Goal: Book appointment/travel/reservation

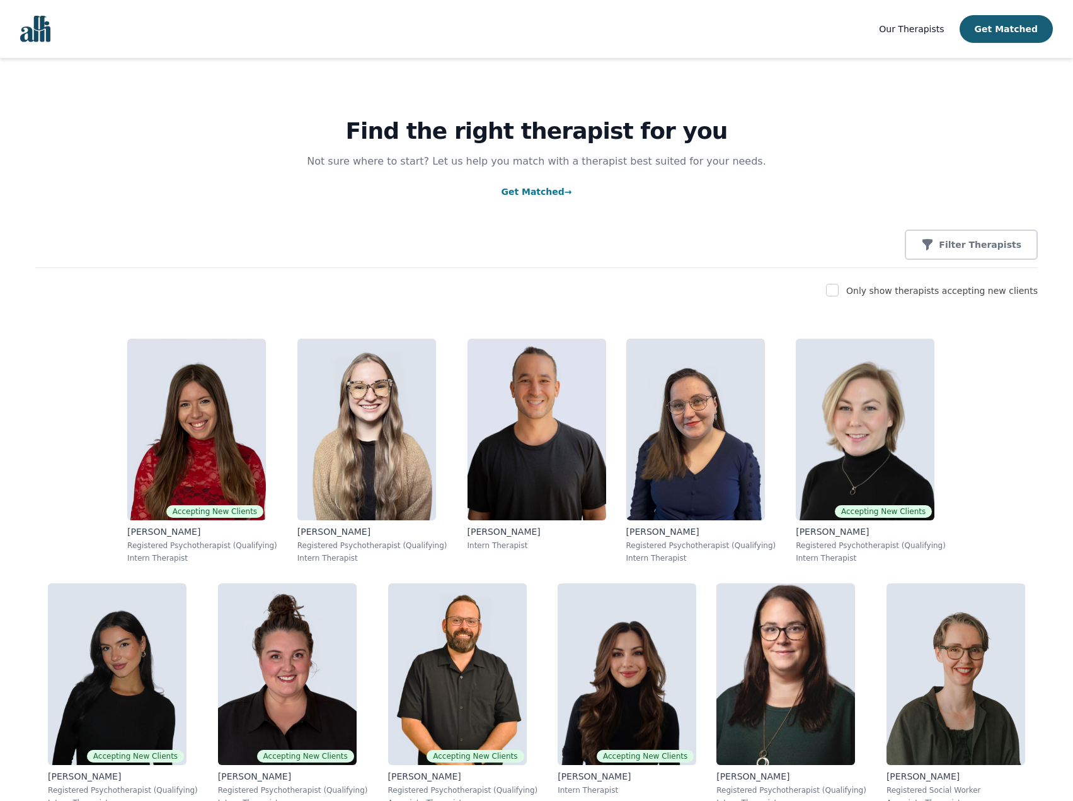
click at [536, 187] on link "Get Matched →" at bounding box center [536, 192] width 71 height 10
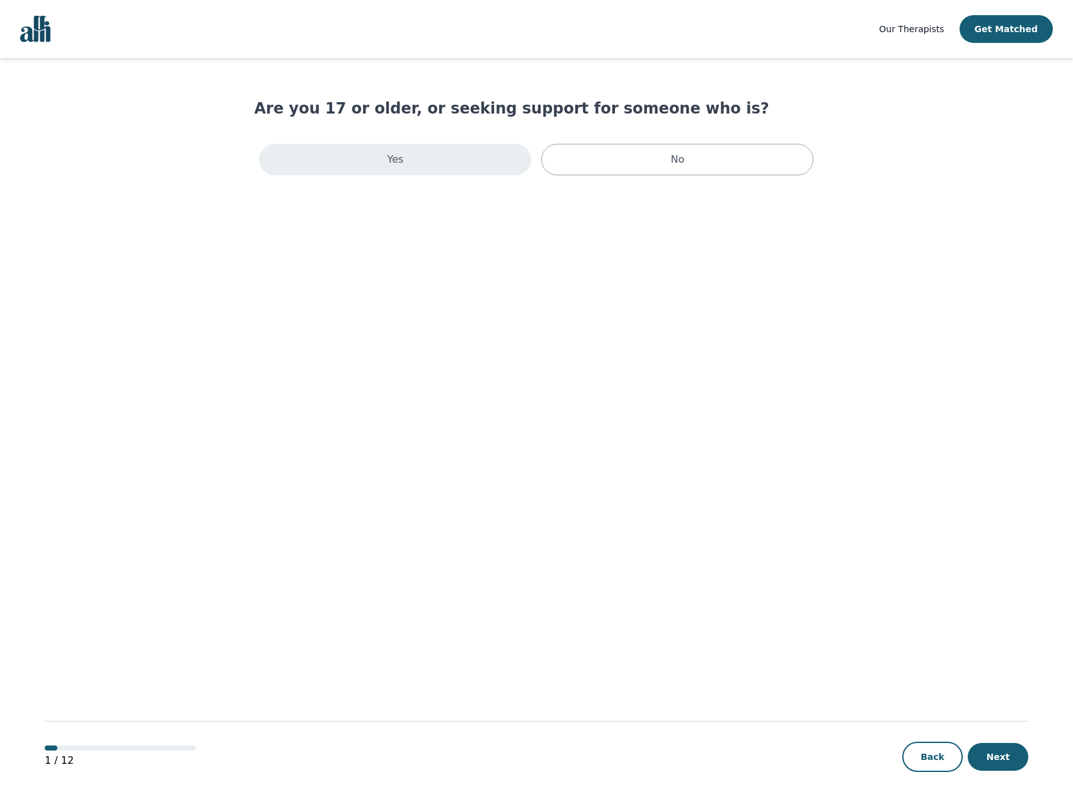
click at [475, 165] on div "Yes" at bounding box center [395, 160] width 272 height 32
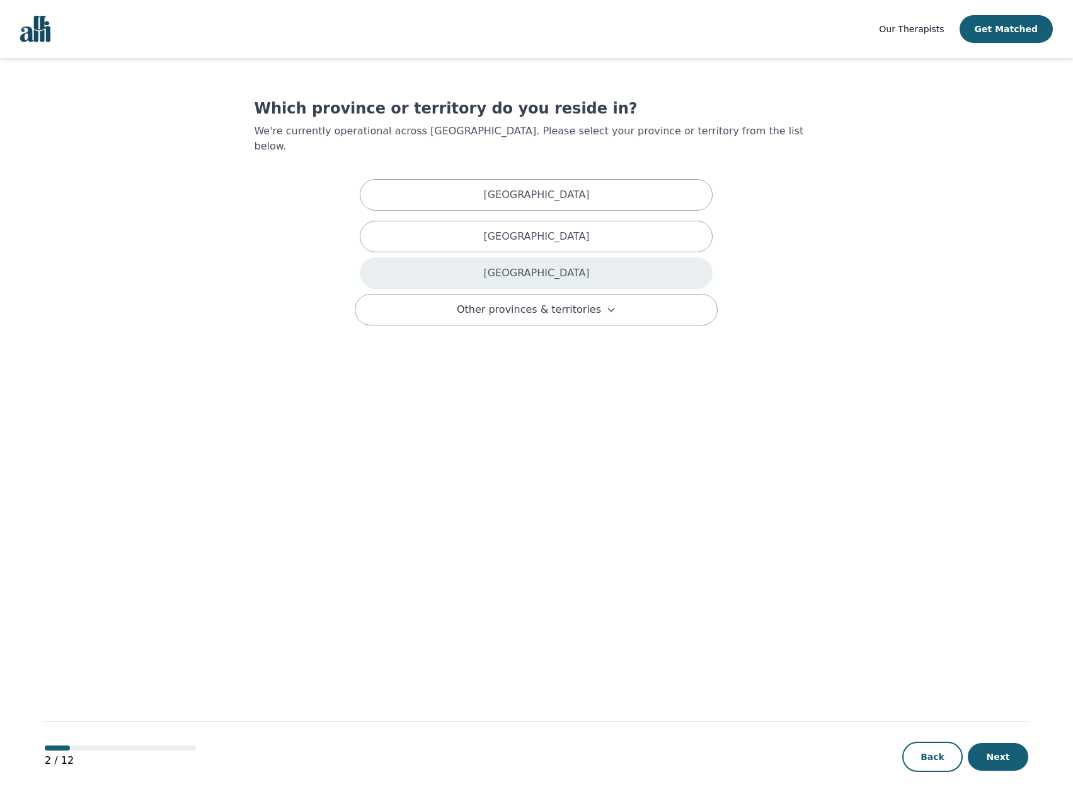
click at [535, 257] on div "[GEOGRAPHIC_DATA]" at bounding box center [536, 273] width 353 height 32
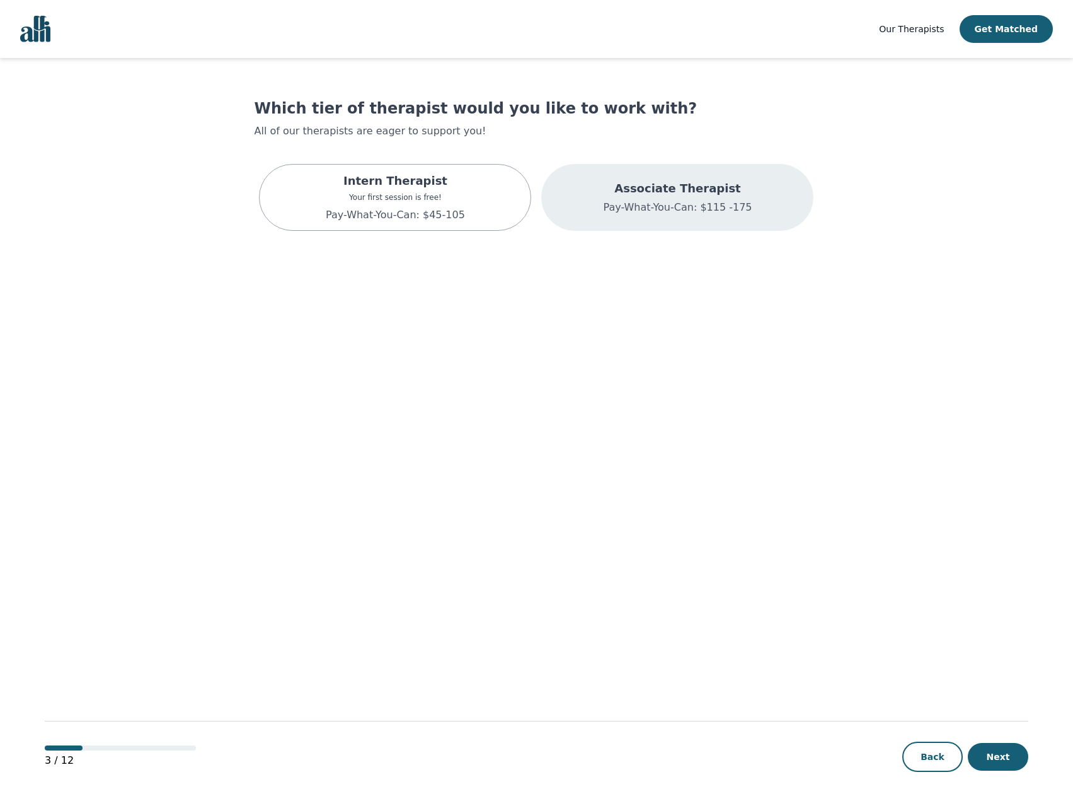
click at [567, 212] on div "Associate Therapist Pay-What-You-Can: $115 -175" at bounding box center [677, 197] width 272 height 67
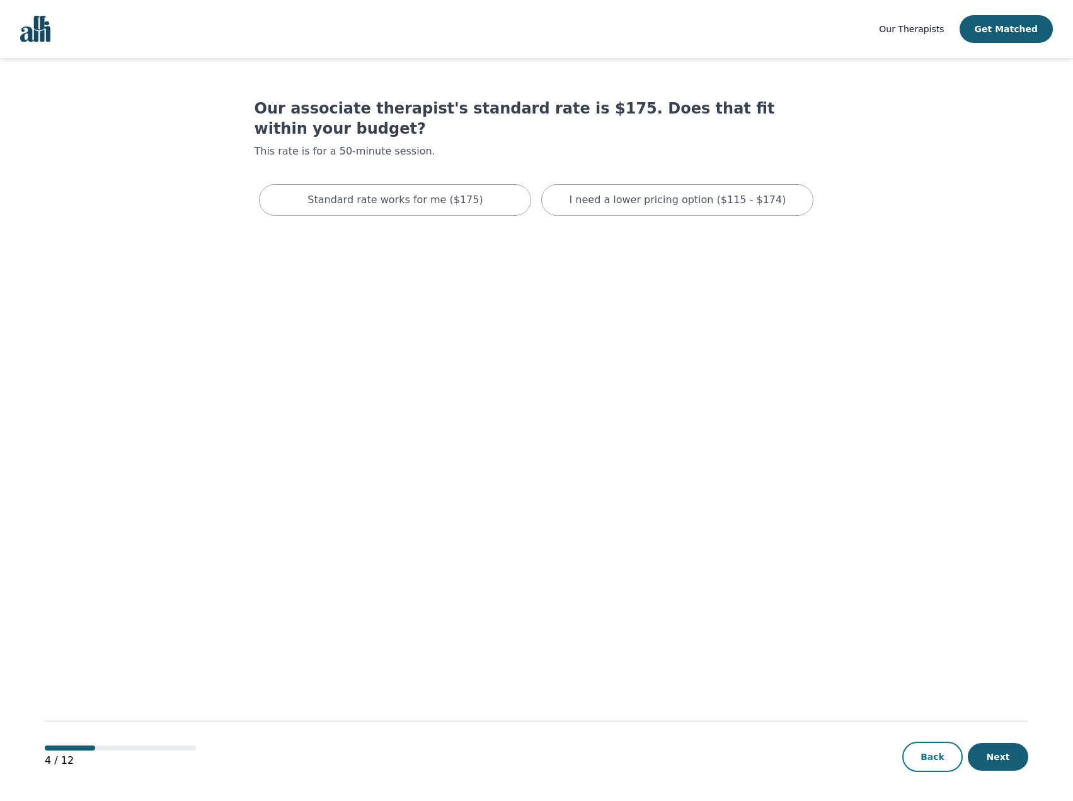
click at [936, 765] on button "Back" at bounding box center [933, 756] width 61 height 30
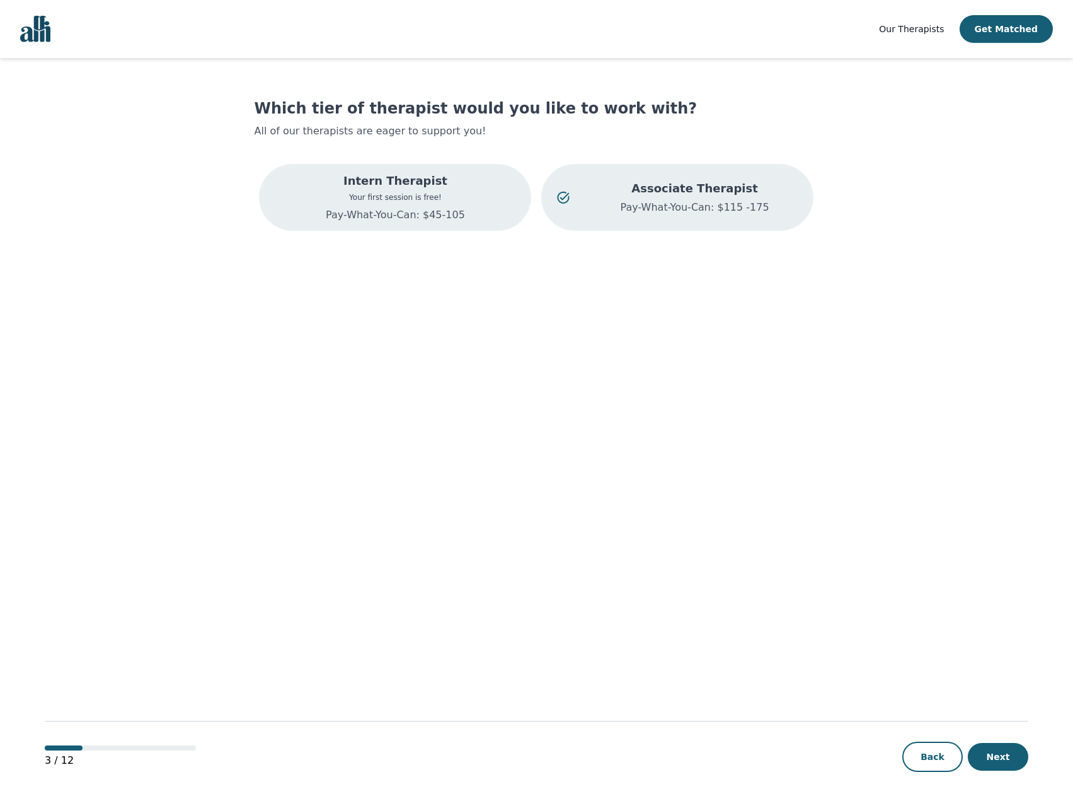
click at [469, 204] on div "Intern Therapist Your first session is free! Pay-What-You-Can: $45-105" at bounding box center [395, 197] width 272 height 67
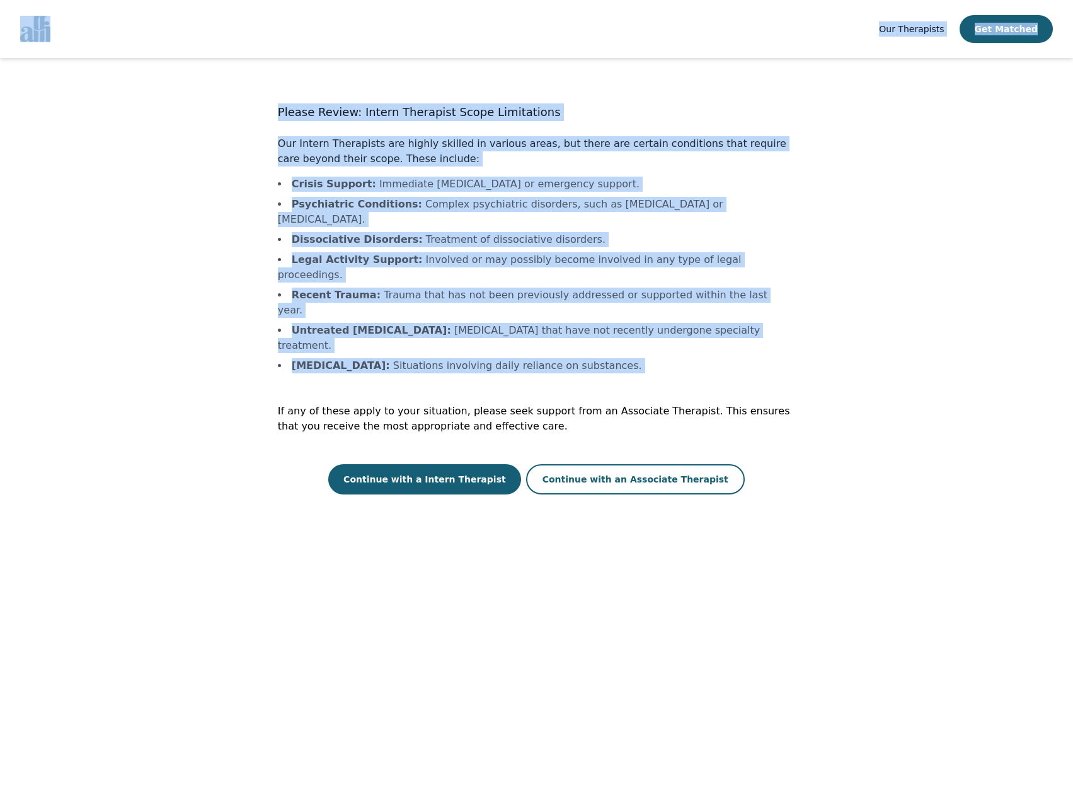
drag, startPoint x: 279, startPoint y: 325, endPoint x: 167, endPoint y: 38, distance: 307.7
click at [167, 38] on div "Our Therapists Get Matched Please Review: Intern Therapist Scope Limitations Ou…" at bounding box center [536, 401] width 1073 height 802
click at [228, 167] on main "Please Review: Intern Therapist Scope Limitations Our Intern Therapists are hig…" at bounding box center [537, 430] width 984 height 744
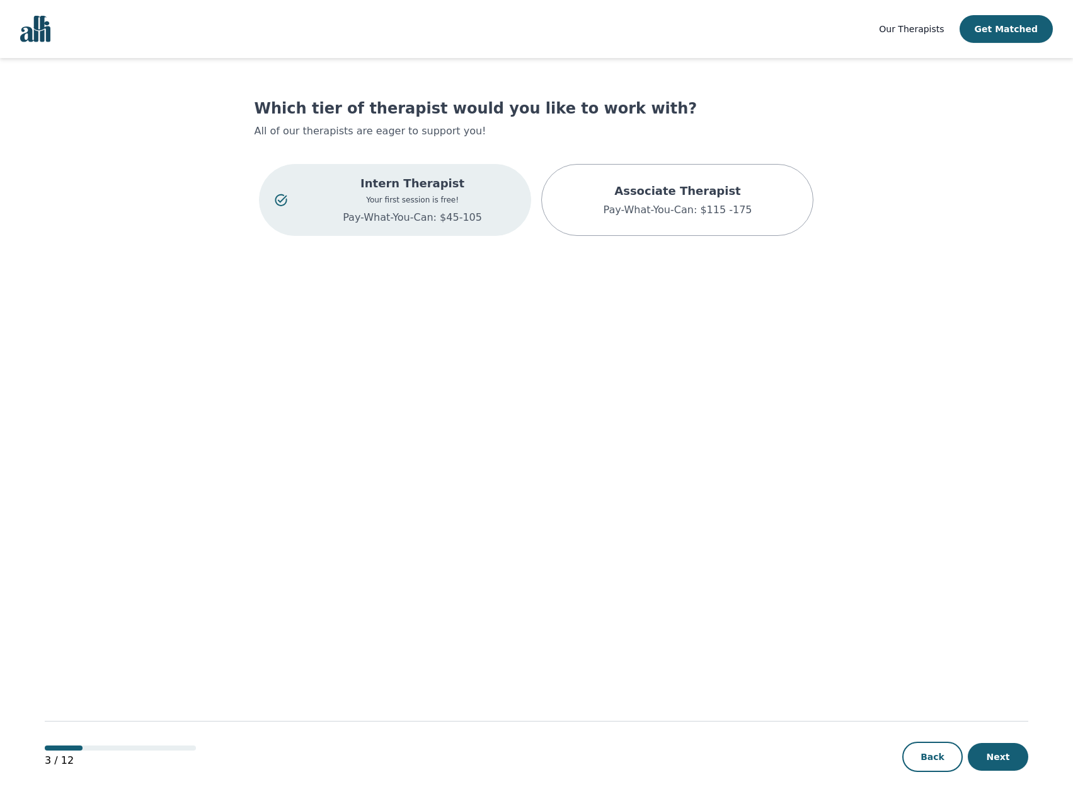
click at [405, 226] on div "Intern Therapist Your first session is free! Pay-What-You-Can: $45-105" at bounding box center [395, 200] width 272 height 72
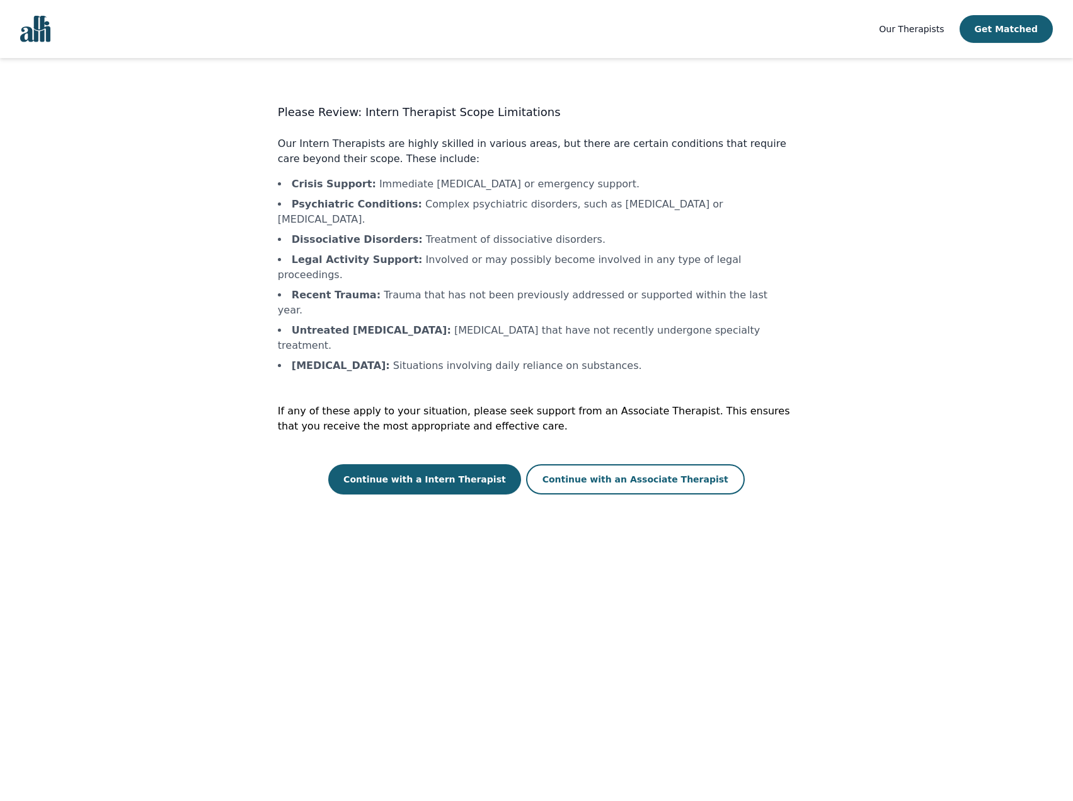
click at [511, 358] on li "[MEDICAL_DATA] : Situations involving daily reliance on substances." at bounding box center [537, 365] width 518 height 15
click at [472, 253] on ul "Crisis Support : Immediate [MEDICAL_DATA] or emergency support. Psychiatric Con…" at bounding box center [537, 274] width 518 height 197
click at [680, 464] on button "Continue with an Associate Therapist" at bounding box center [635, 479] width 219 height 30
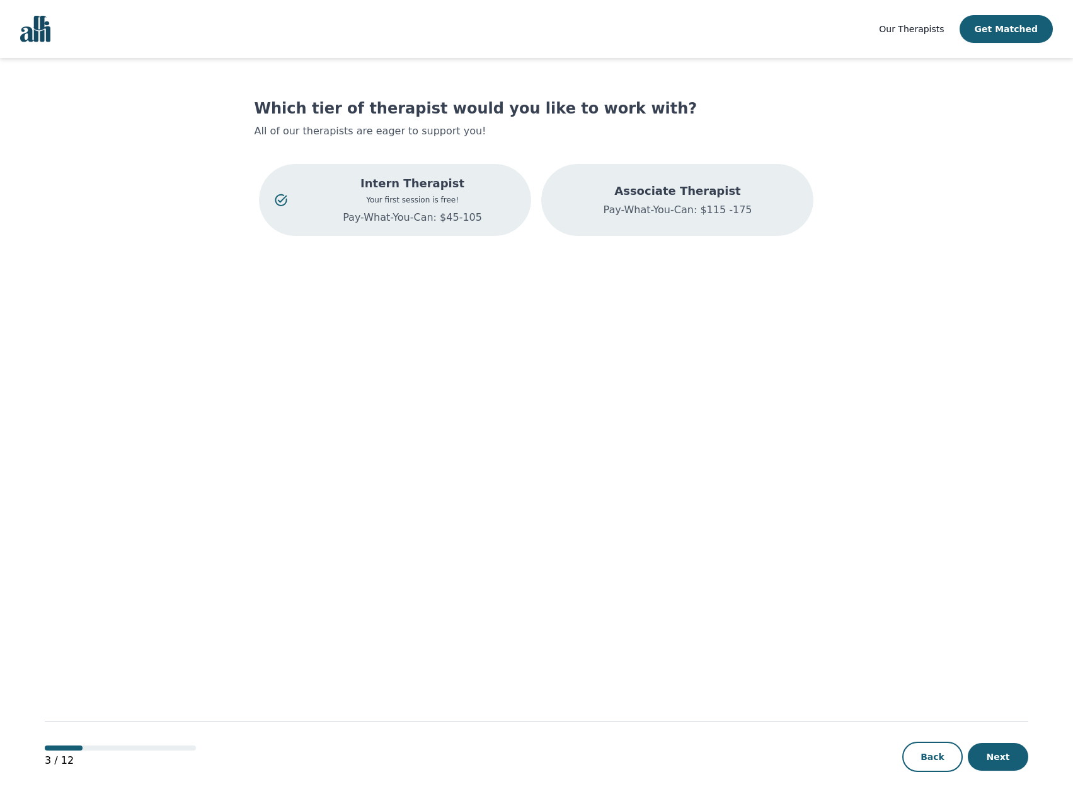
click at [623, 209] on p "Pay-What-You-Can: $115 -175" at bounding box center [677, 209] width 149 height 15
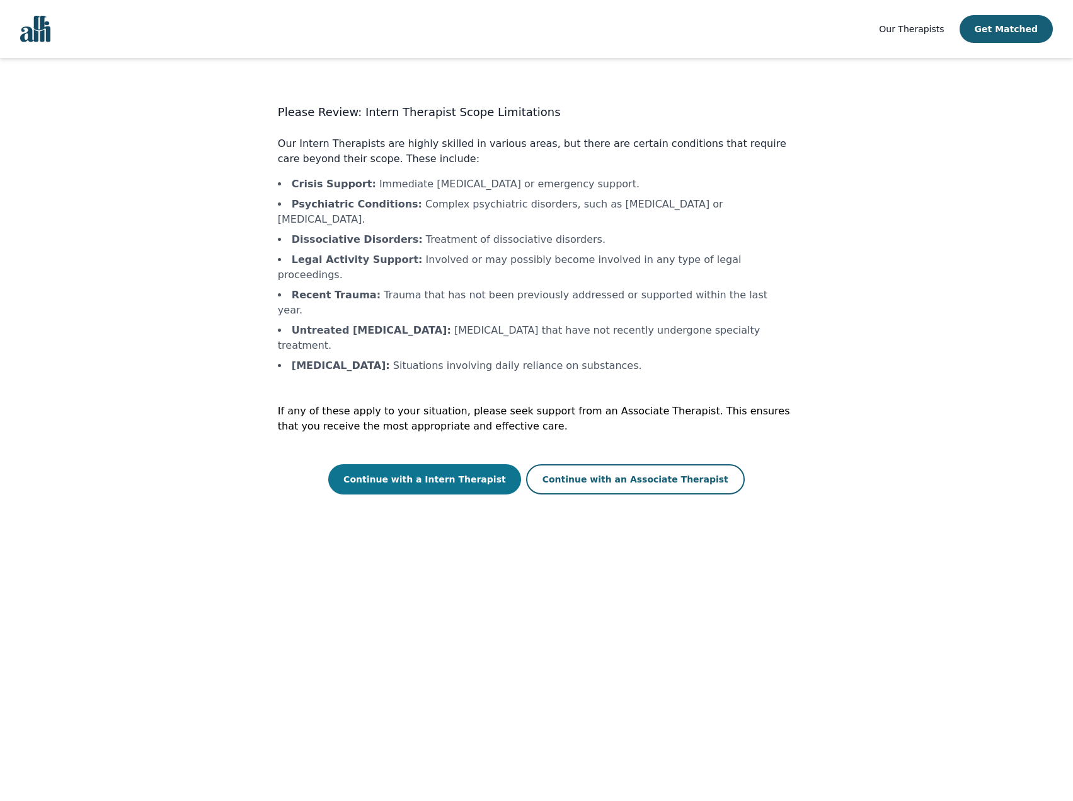
click at [450, 464] on button "Continue with a Intern Therapist" at bounding box center [424, 479] width 193 height 30
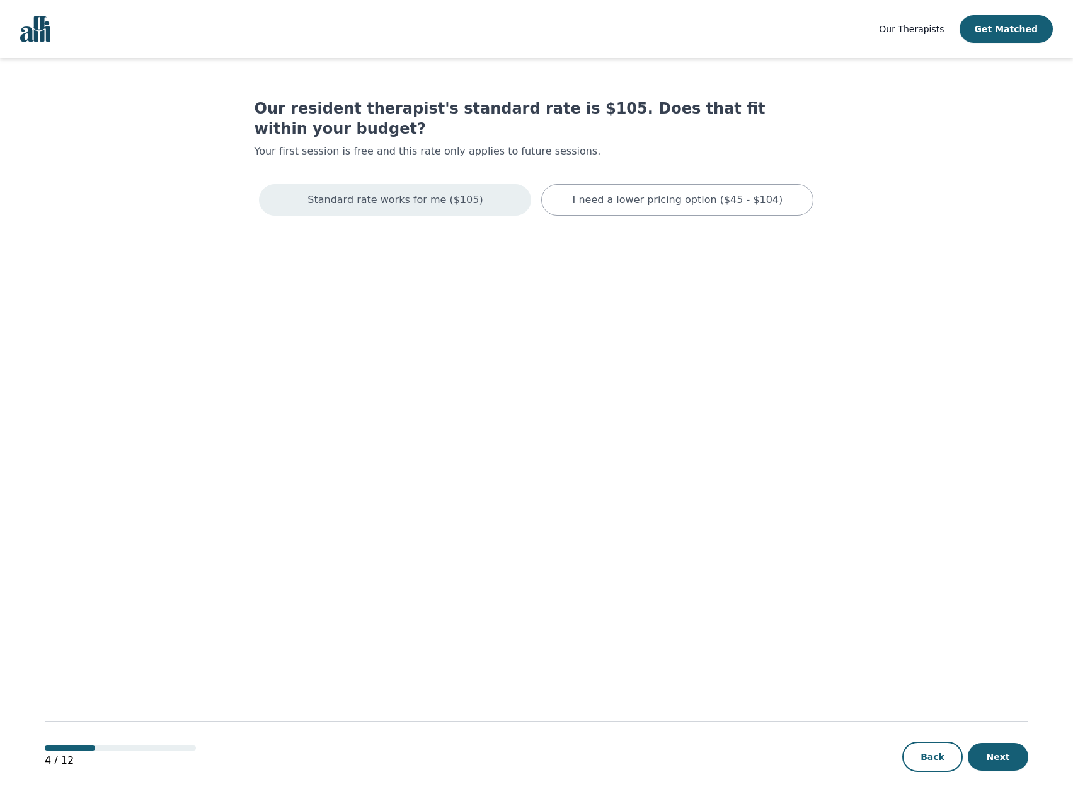
click at [417, 192] on p "Standard rate works for me ($105)" at bounding box center [395, 199] width 175 height 15
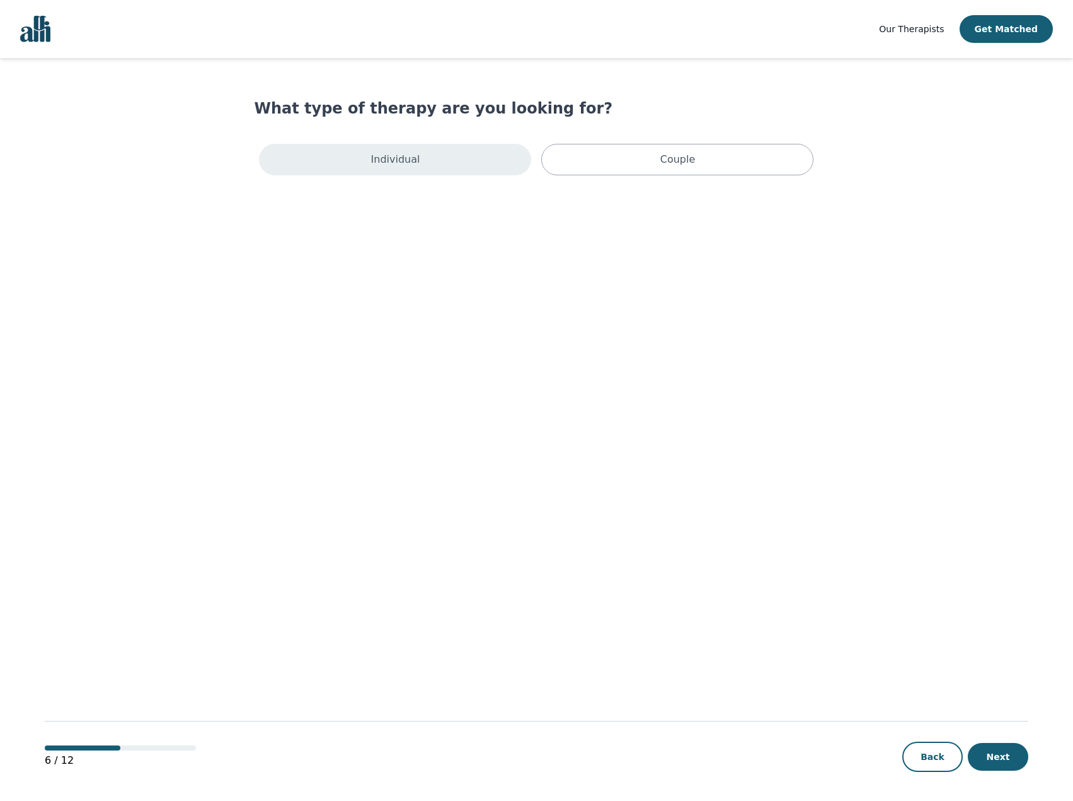
click at [446, 166] on div "Individual" at bounding box center [395, 160] width 272 height 32
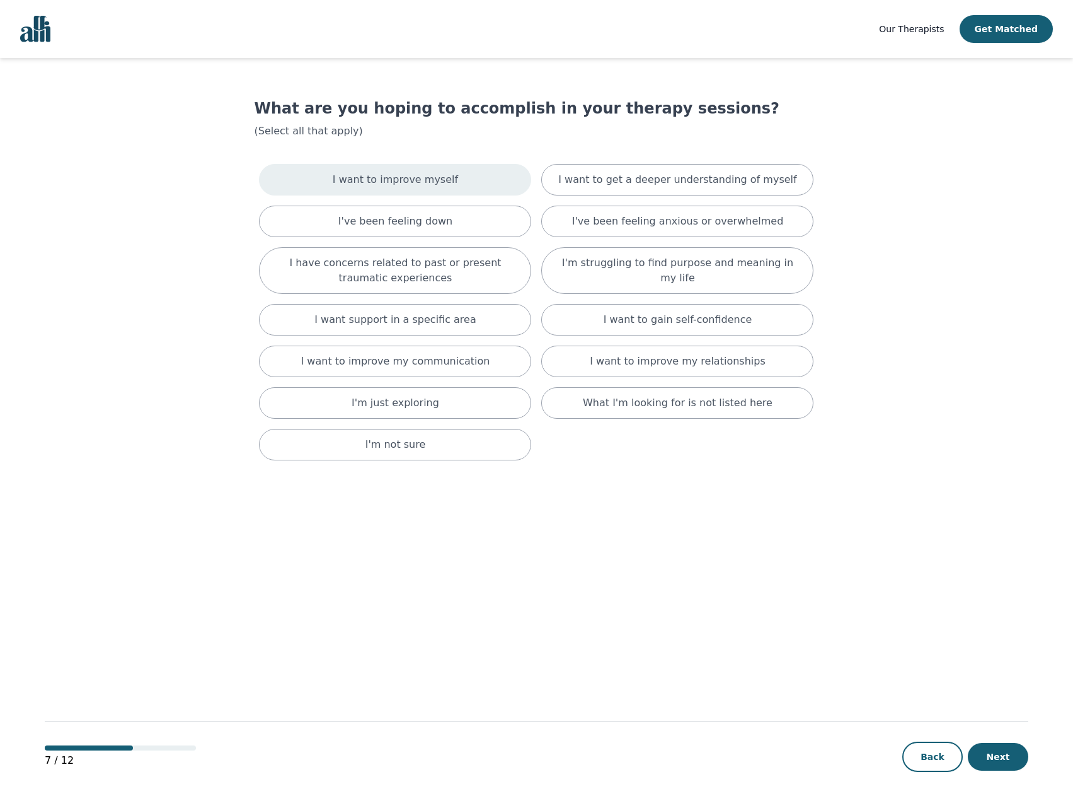
click at [467, 187] on div "I want to improve myself" at bounding box center [395, 180] width 272 height 32
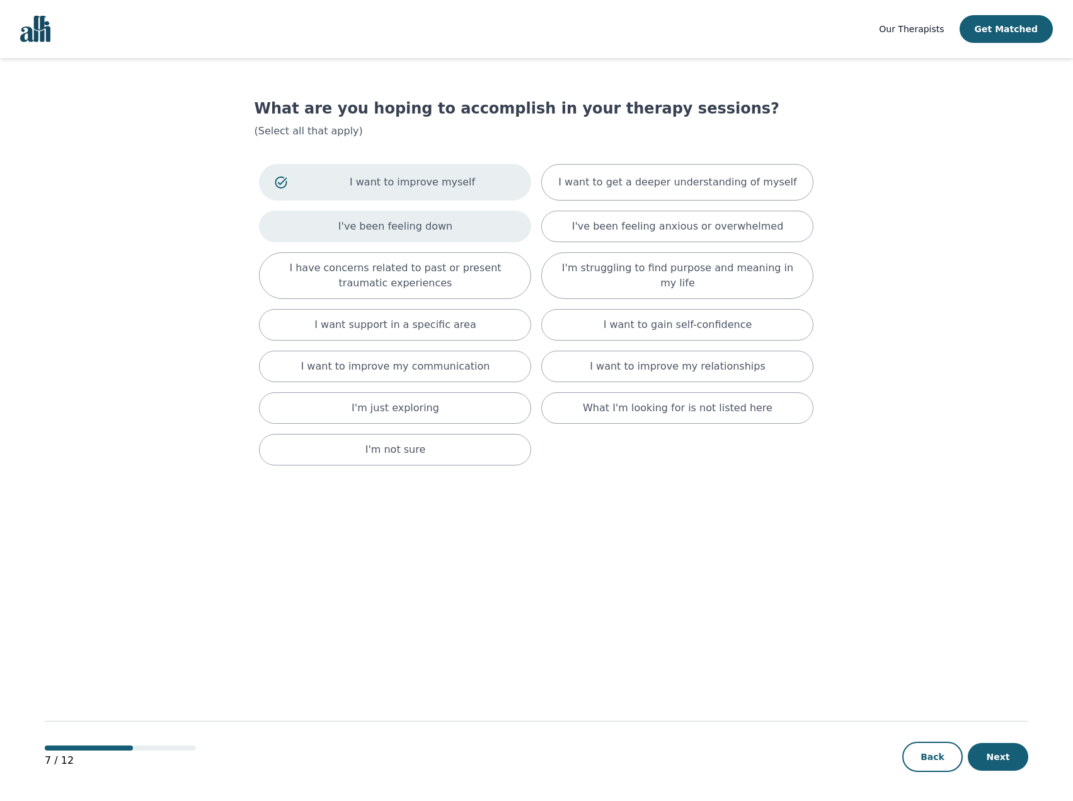
click at [463, 226] on div "I've been feeling down" at bounding box center [395, 227] width 272 height 32
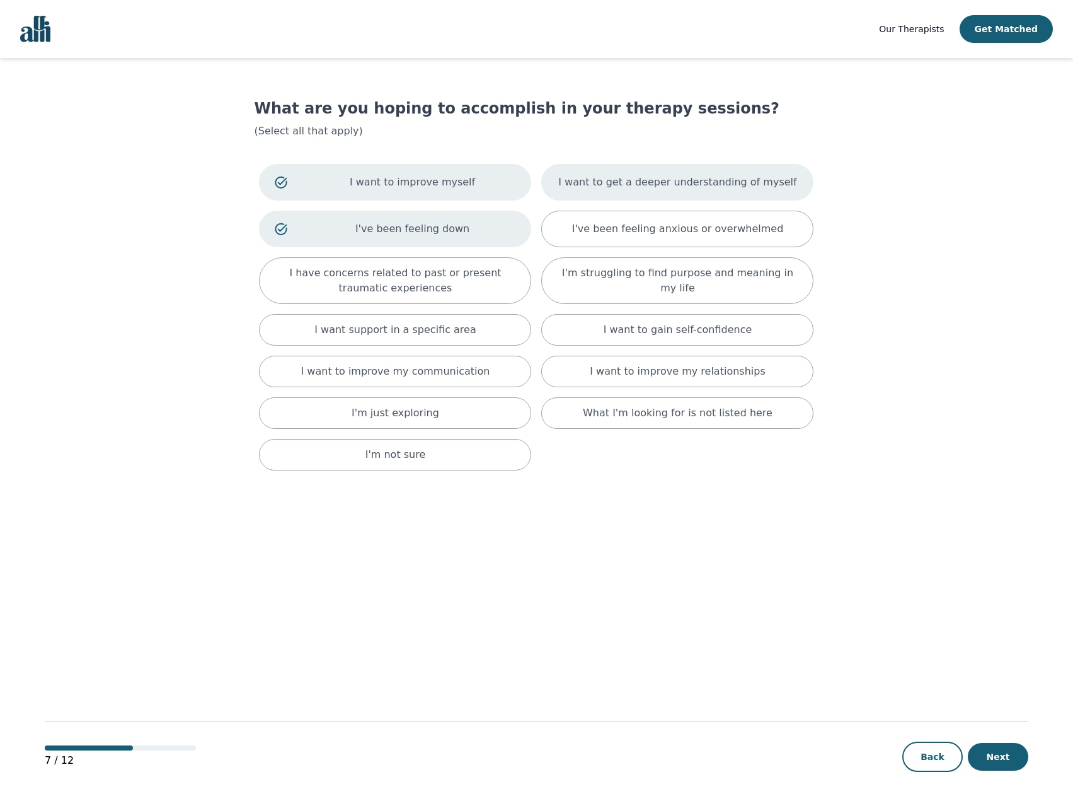
click at [616, 190] on div "I want to get a deeper understanding of myself" at bounding box center [677, 182] width 272 height 37
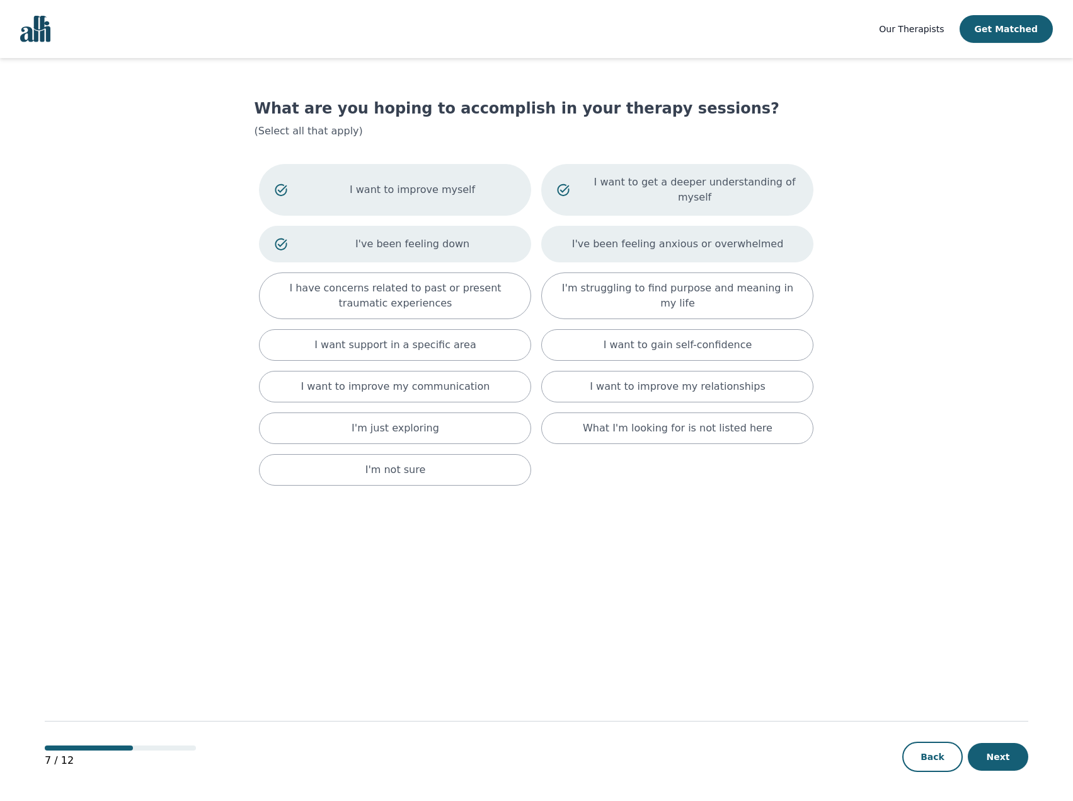
click at [708, 236] on p "I've been feeling anxious or overwhelmed" at bounding box center [678, 243] width 212 height 15
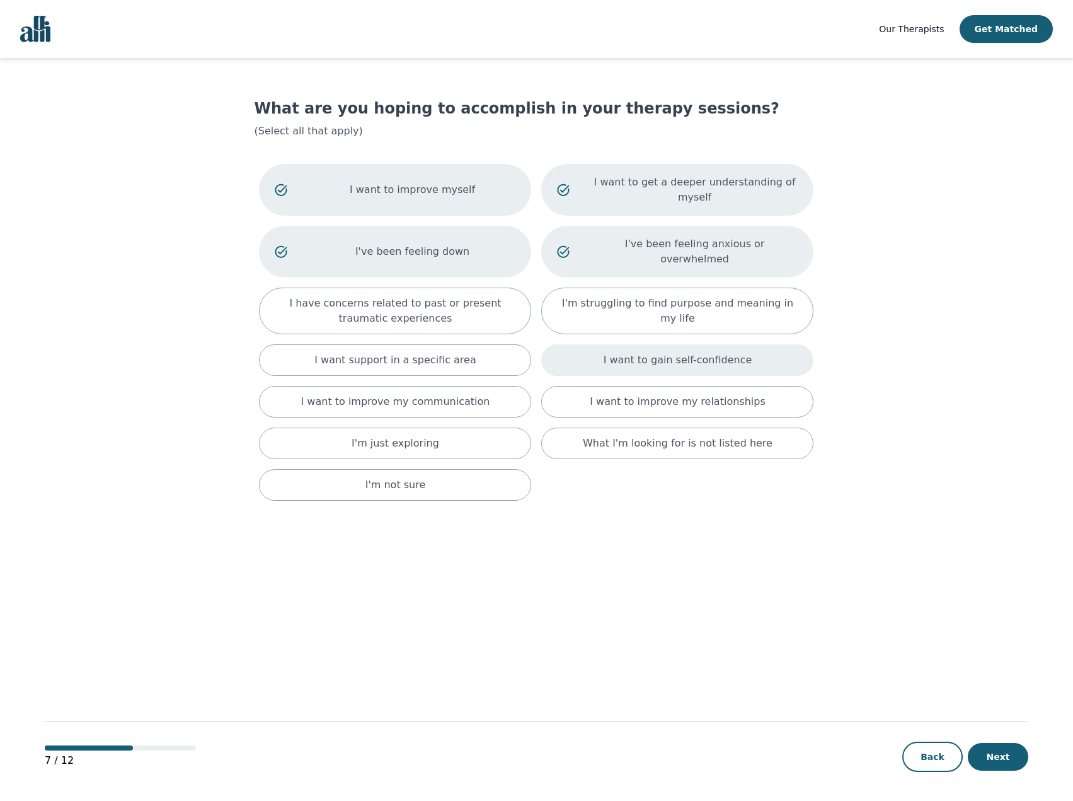
click at [703, 352] on p "I want to gain self-confidence" at bounding box center [678, 359] width 149 height 15
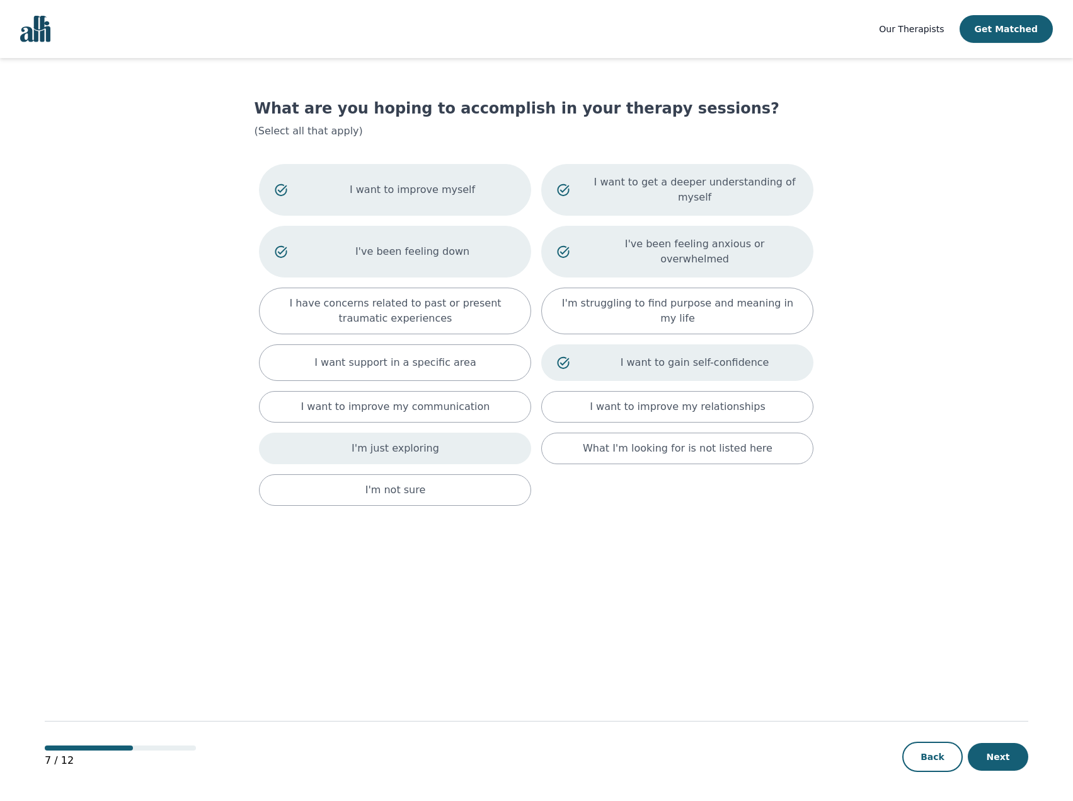
click at [482, 432] on div "I'm just exploring" at bounding box center [395, 448] width 272 height 32
click at [1015, 751] on button "Next" at bounding box center [998, 757] width 61 height 28
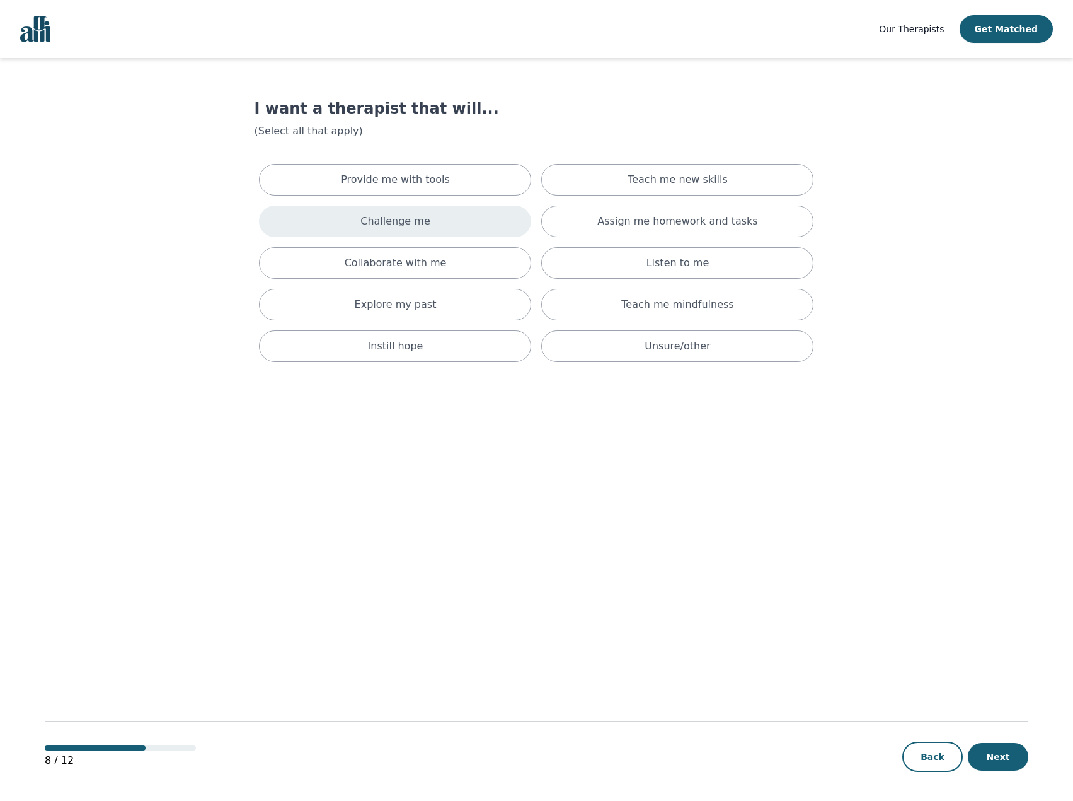
click at [449, 220] on div "Challenge me" at bounding box center [395, 221] width 272 height 32
click at [497, 272] on div "Collaborate with me" at bounding box center [395, 268] width 272 height 32
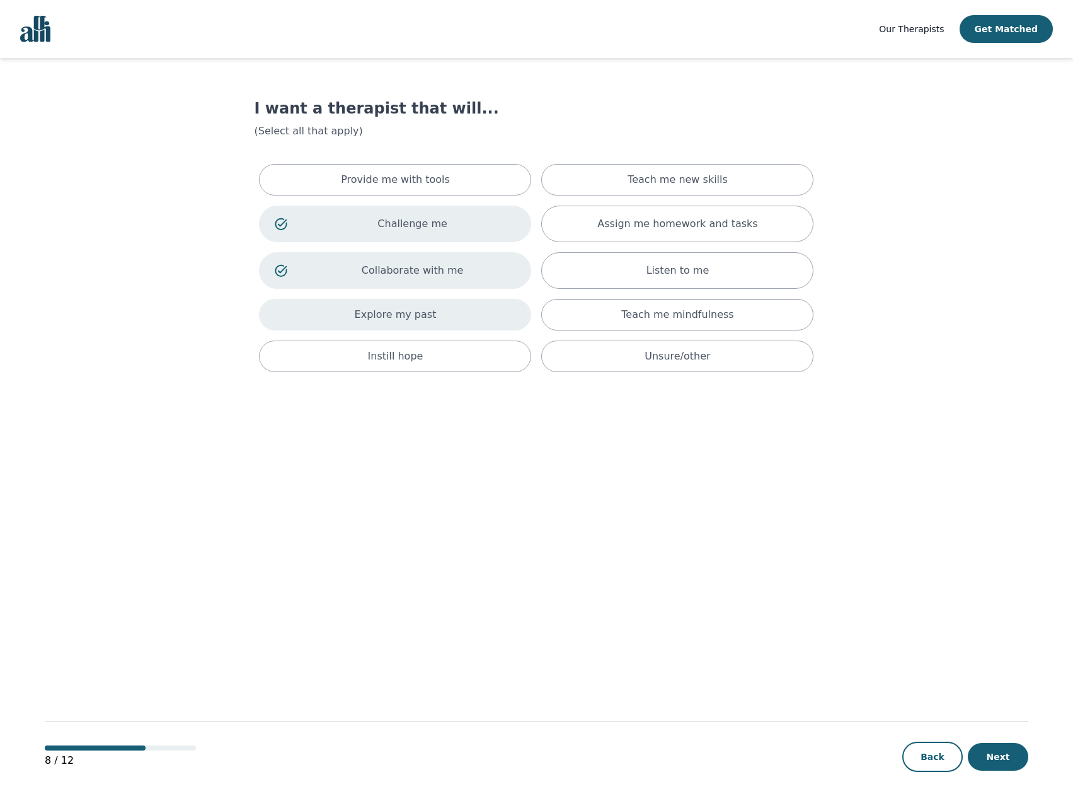
click at [517, 321] on div "Explore my past" at bounding box center [395, 315] width 272 height 32
click at [527, 183] on div "Provide me with tools" at bounding box center [395, 180] width 272 height 32
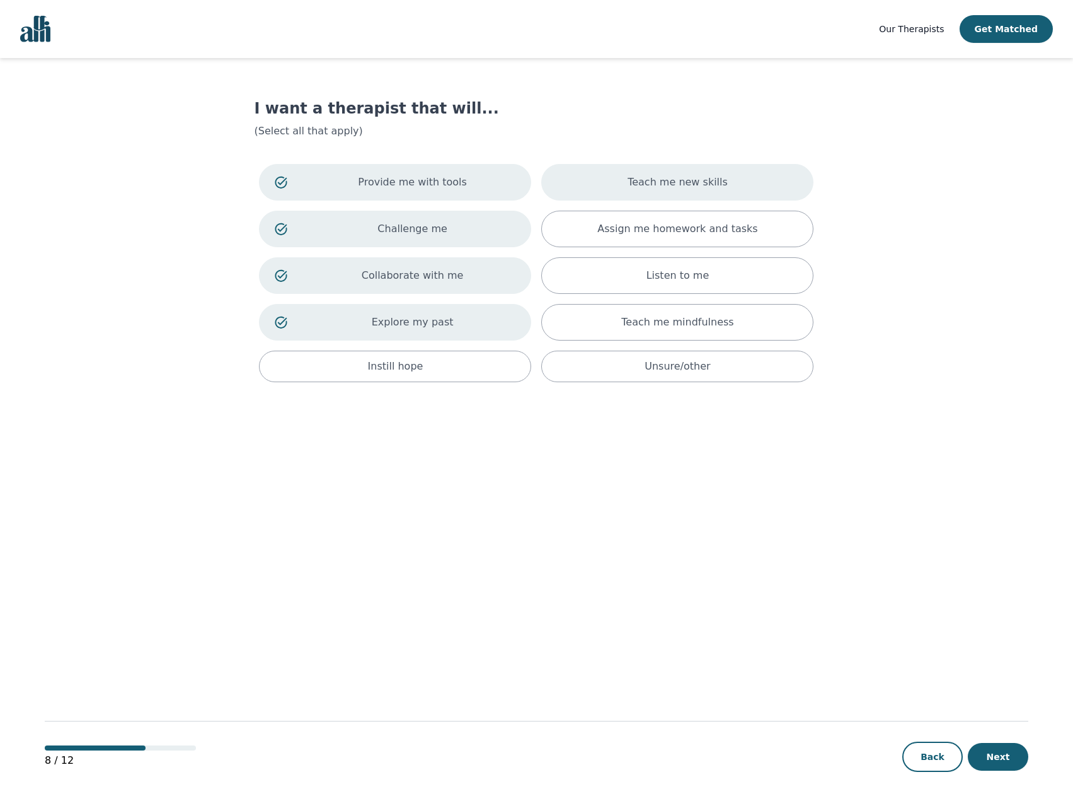
click at [618, 182] on div "Teach me new skills" at bounding box center [677, 182] width 272 height 37
click at [989, 765] on button "Next" at bounding box center [998, 757] width 61 height 28
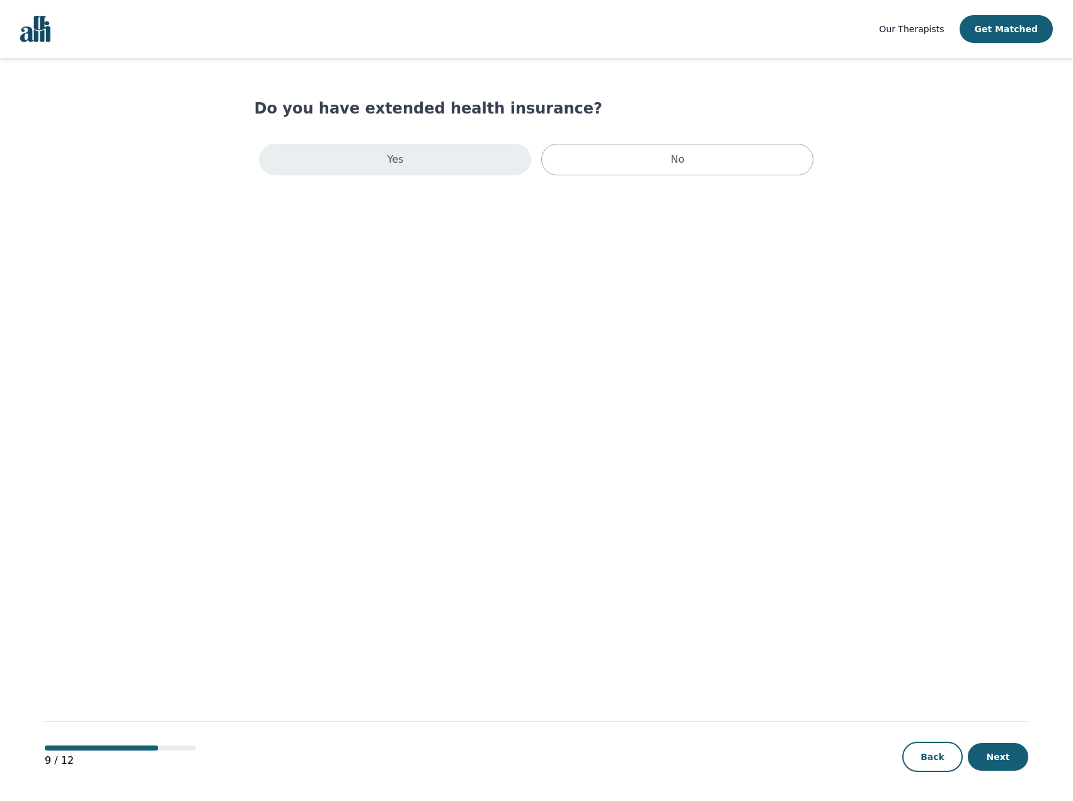
click at [449, 155] on div "Yes" at bounding box center [395, 160] width 272 height 32
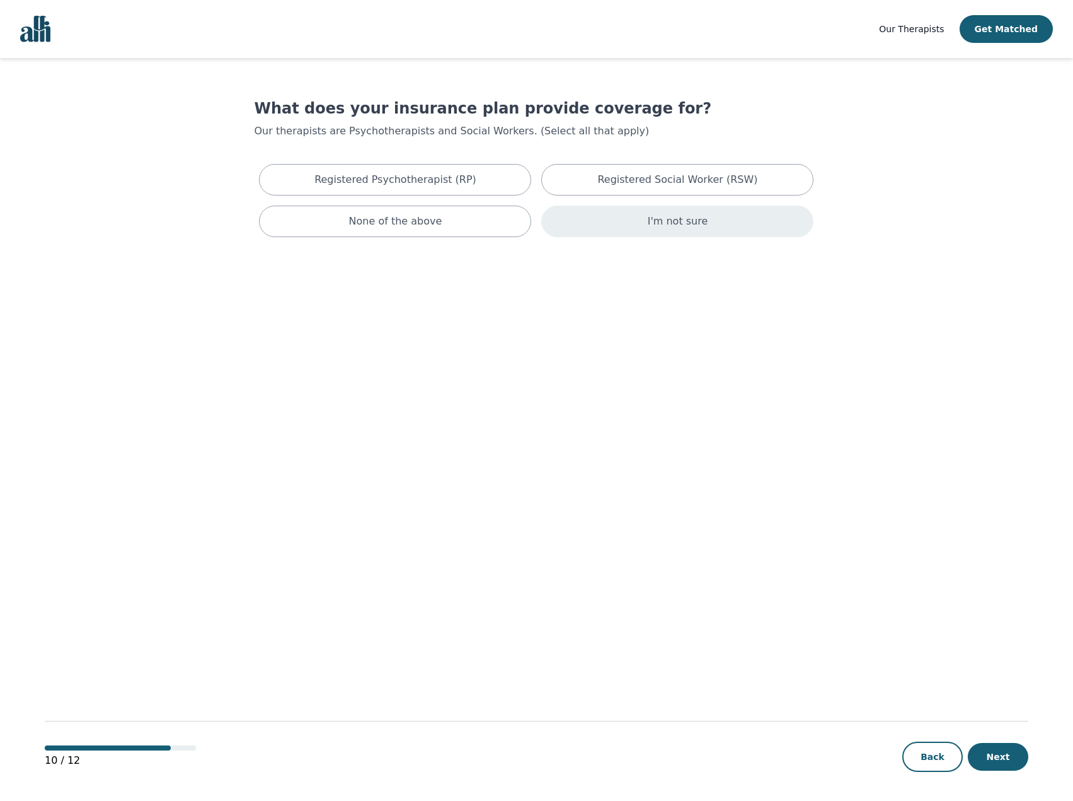
click at [611, 216] on div "I'm not sure" at bounding box center [677, 221] width 272 height 32
click at [995, 748] on button "Next" at bounding box center [998, 757] width 61 height 28
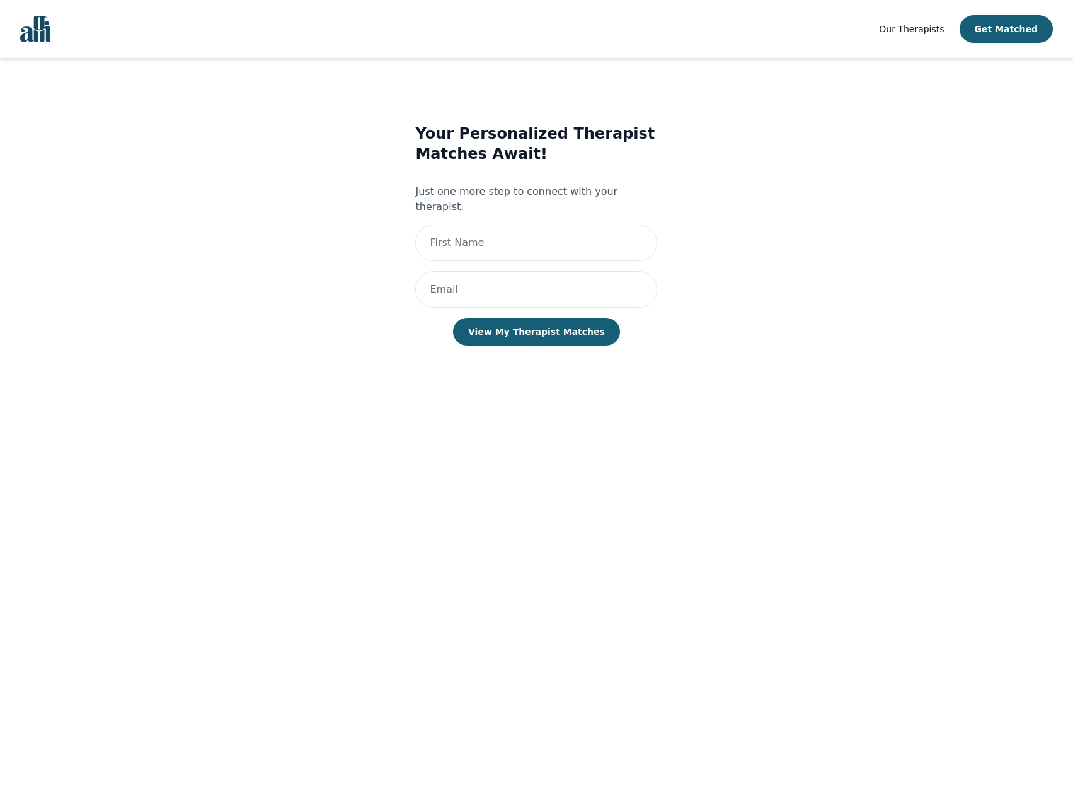
click at [44, 43] on nav "Our Therapists Get Matched" at bounding box center [536, 29] width 1073 height 58
click at [45, 32] on img "Global" at bounding box center [35, 29] width 30 height 26
